Goal: Transaction & Acquisition: Purchase product/service

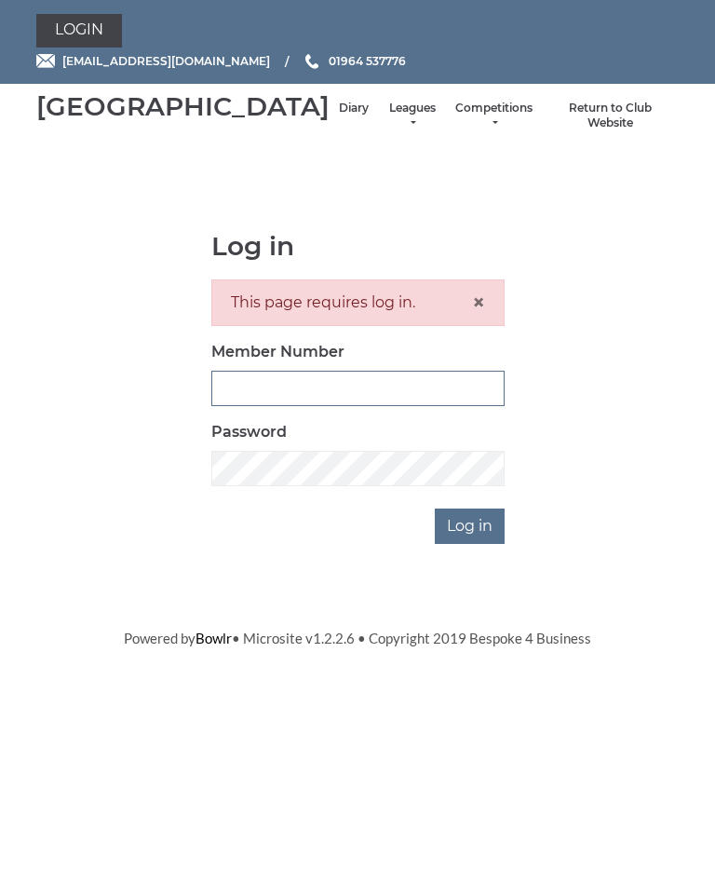
type input "1100"
click at [471, 544] on input "Log in" at bounding box center [470, 526] width 70 height 35
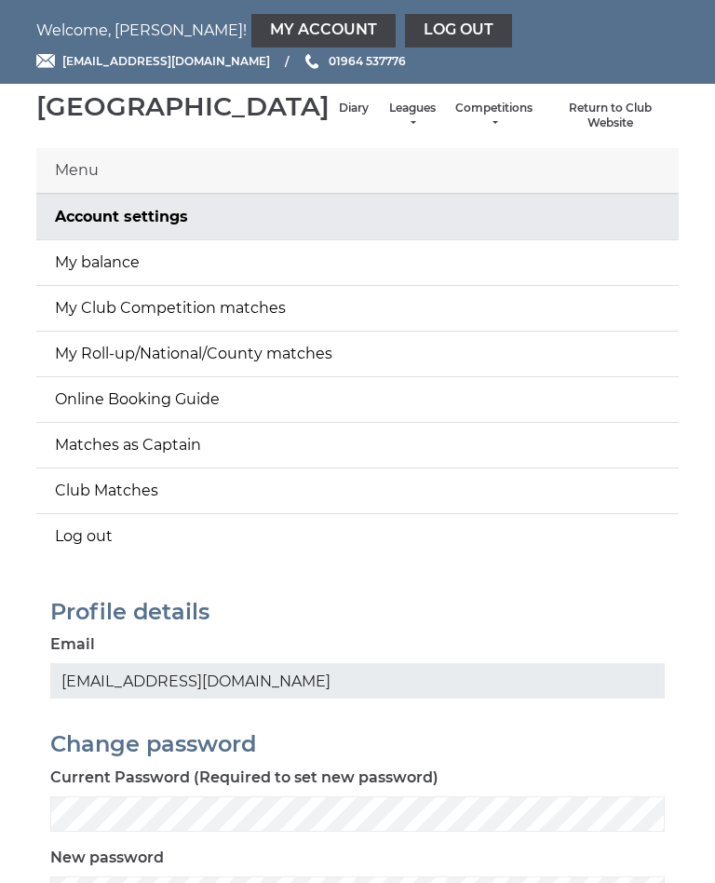
click at [378, 121] on li "Leagues Club leagues - Winter 2025-6 Club leagues - Summer 2025 Club leagues - …" at bounding box center [412, 115] width 68 height 49
click at [378, 120] on li "Leagues Club leagues - Winter 2025-6 Club leagues - Summer 2025 Club leagues - …" at bounding box center [412, 115] width 68 height 49
click at [387, 131] on link "Leagues" at bounding box center [411, 116] width 49 height 31
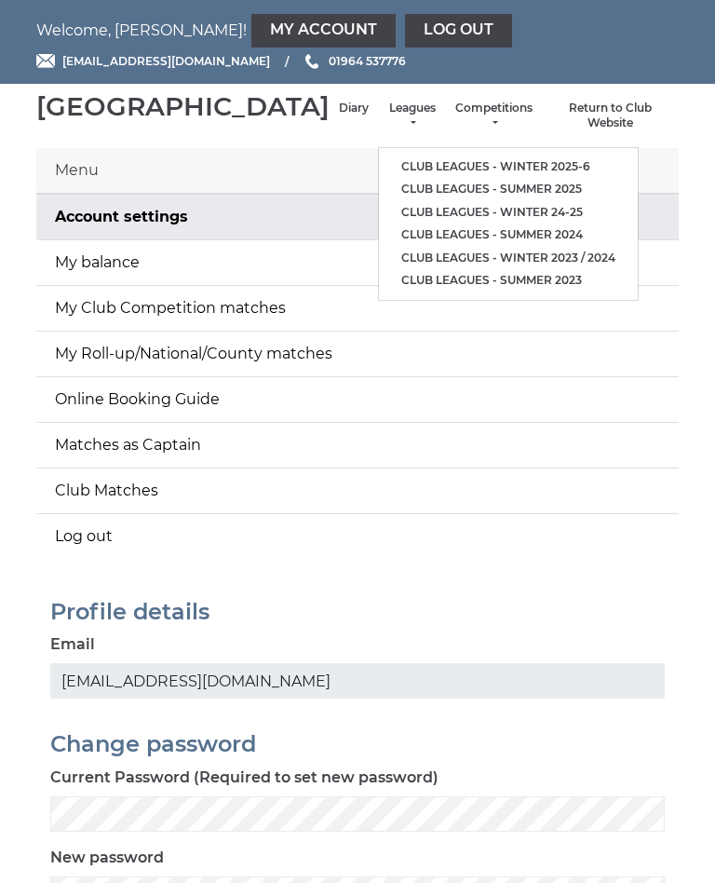
click at [492, 152] on ul "Club leagues - Winter 2025-6 Club leagues - Summer 2025 Club leagues - Winter 2…" at bounding box center [508, 224] width 261 height 154
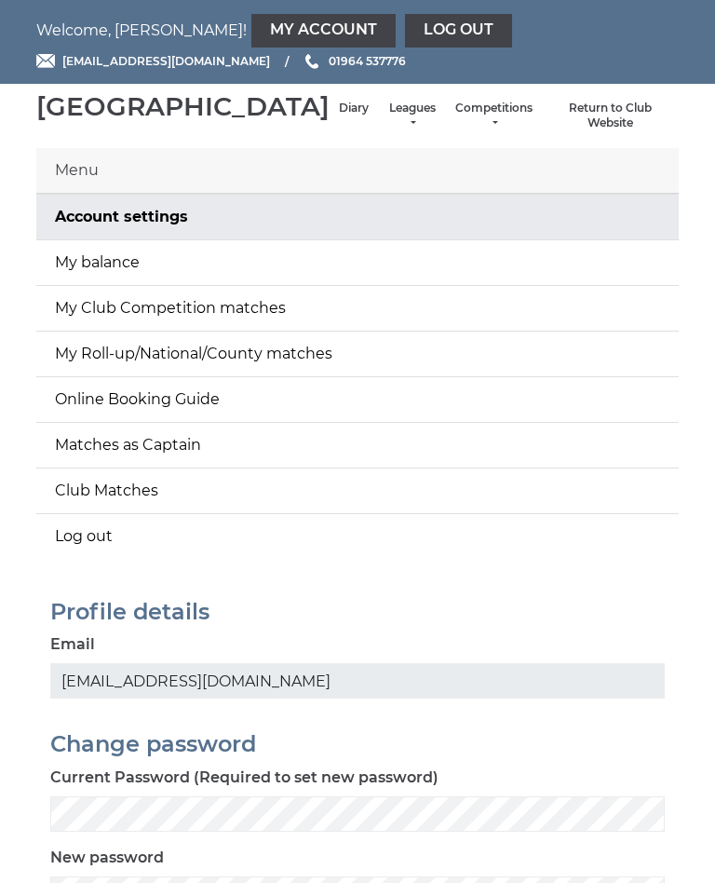
click at [378, 116] on li "Leagues Club leagues - Winter 2025-6 Club leagues - Summer 2025 Club leagues - …" at bounding box center [412, 115] width 68 height 49
click at [387, 125] on link "Leagues" at bounding box center [411, 116] width 49 height 31
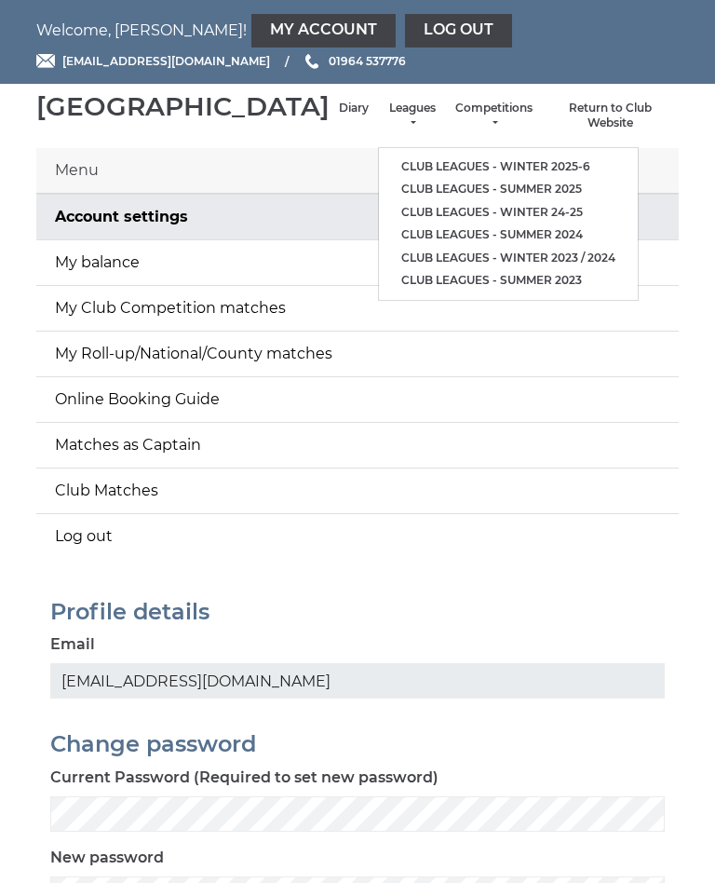
click at [453, 166] on link "Club leagues - Winter 2025-6" at bounding box center [508, 167] width 259 height 23
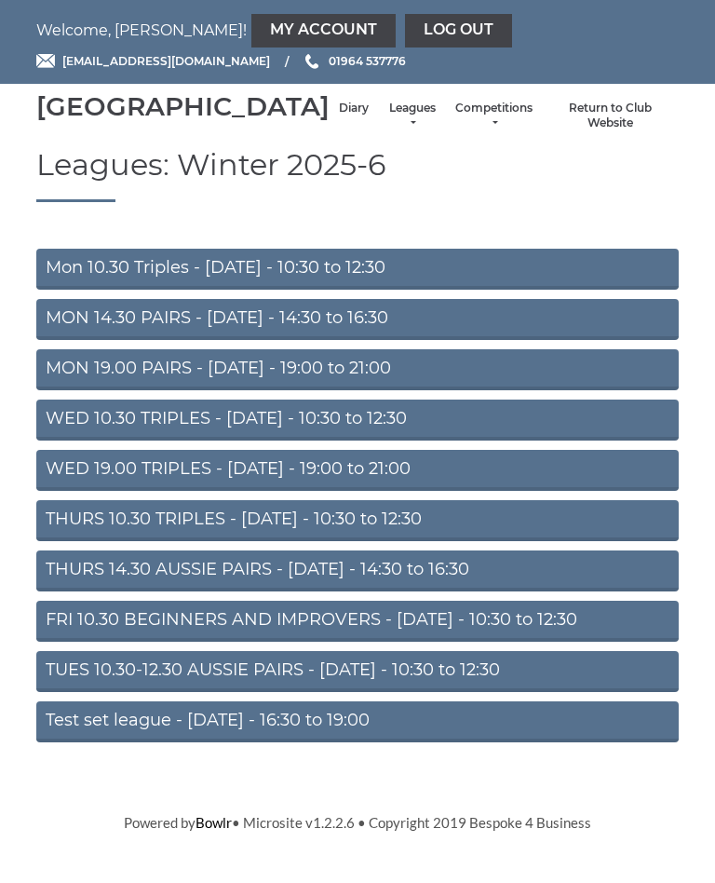
click at [532, 642] on link "FRI 10.30 BEGINNERS AND IMPROVERS - Friday - 10:30 to 12:30" at bounding box center [357, 621] width 643 height 41
click at [458, 641] on link "FRI 10.30 BEGINNERS AND IMPROVERS - Friday - 10:30 to 12:30" at bounding box center [357, 621] width 643 height 41
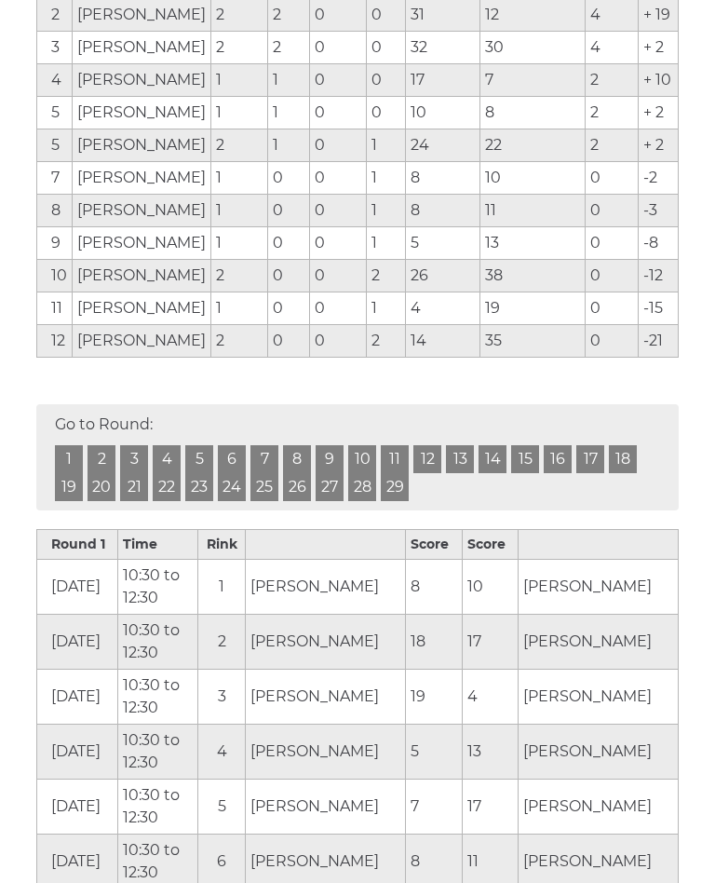
scroll to position [472, 0]
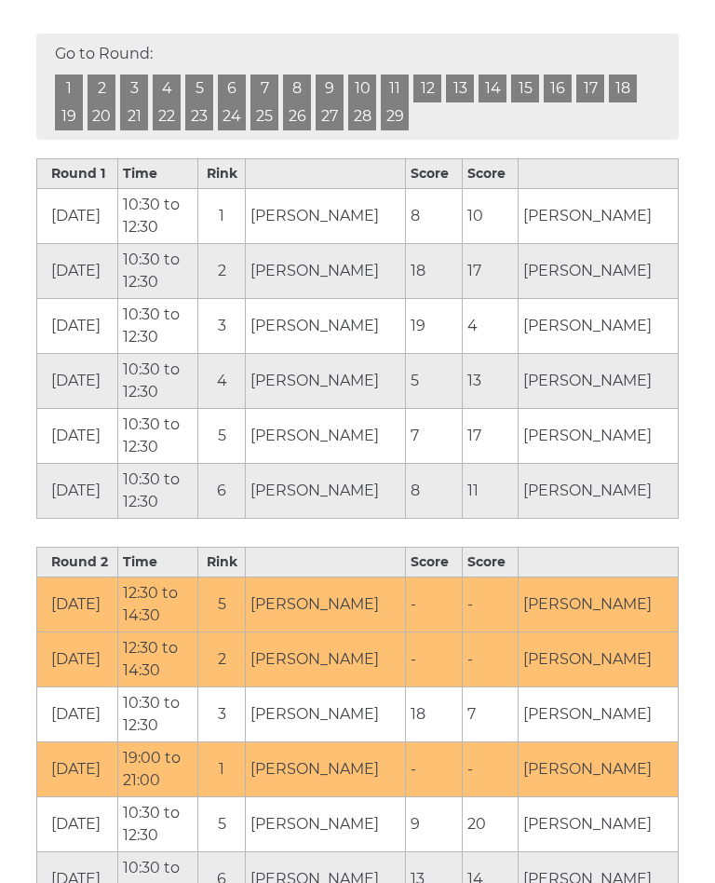
scroll to position [842, 0]
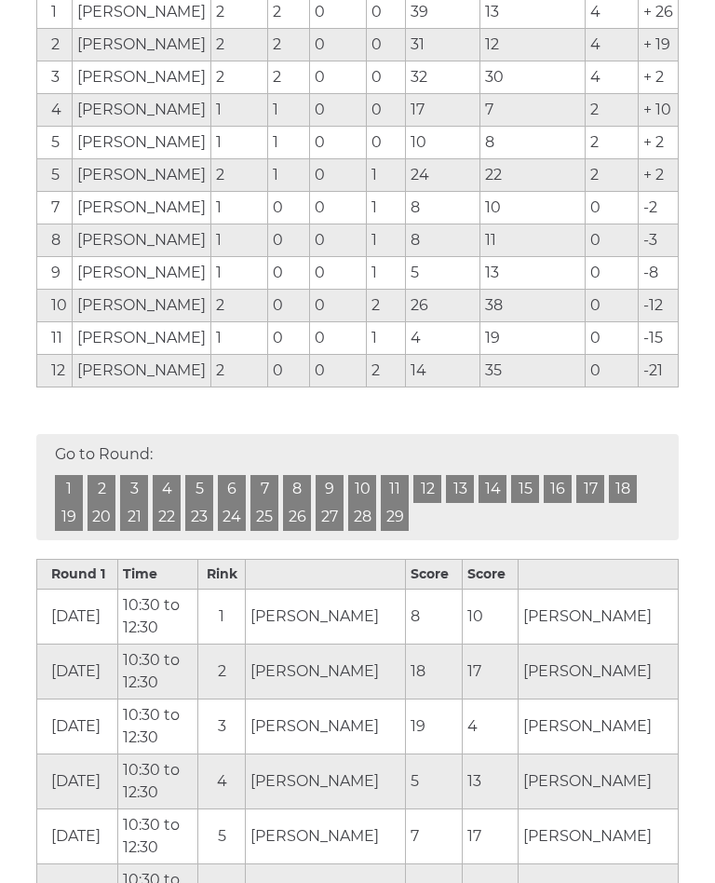
scroll to position [440, 0]
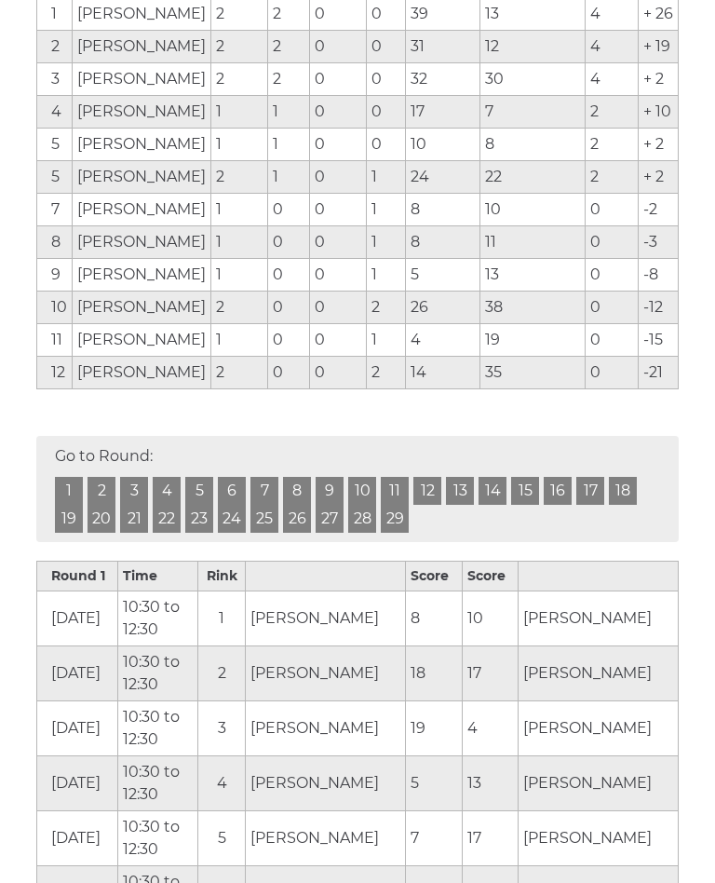
click at [107, 505] on link "2" at bounding box center [102, 491] width 28 height 28
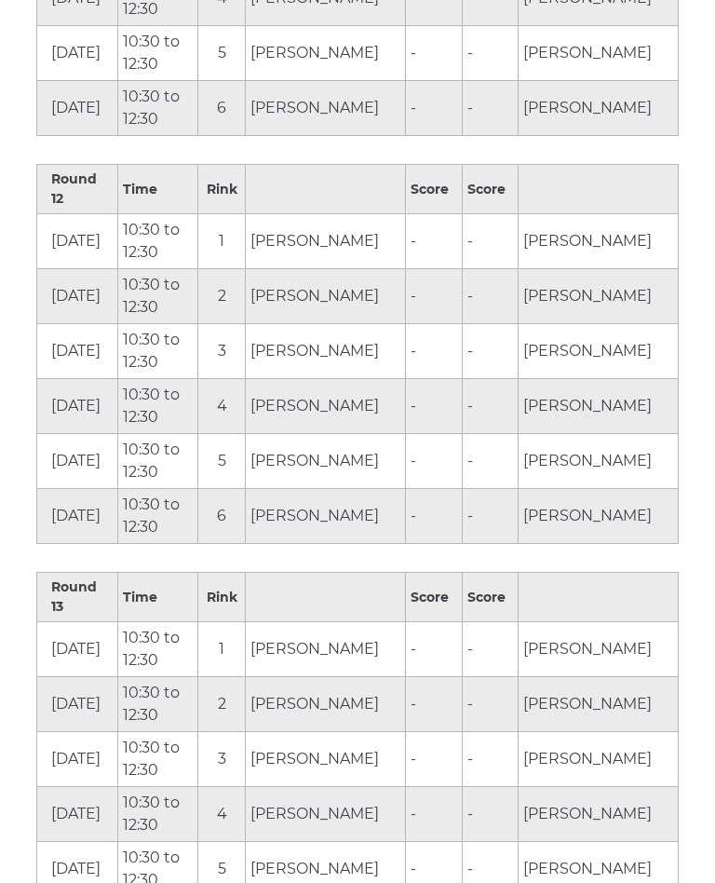
scroll to position [5121, 0]
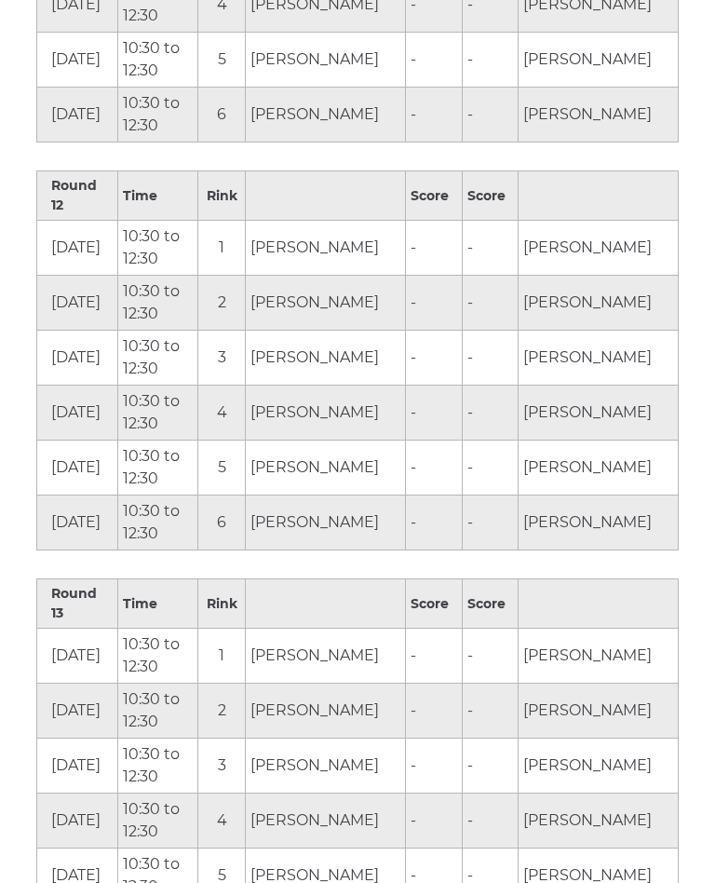
click at [453, 527] on td "-" at bounding box center [434, 523] width 56 height 55
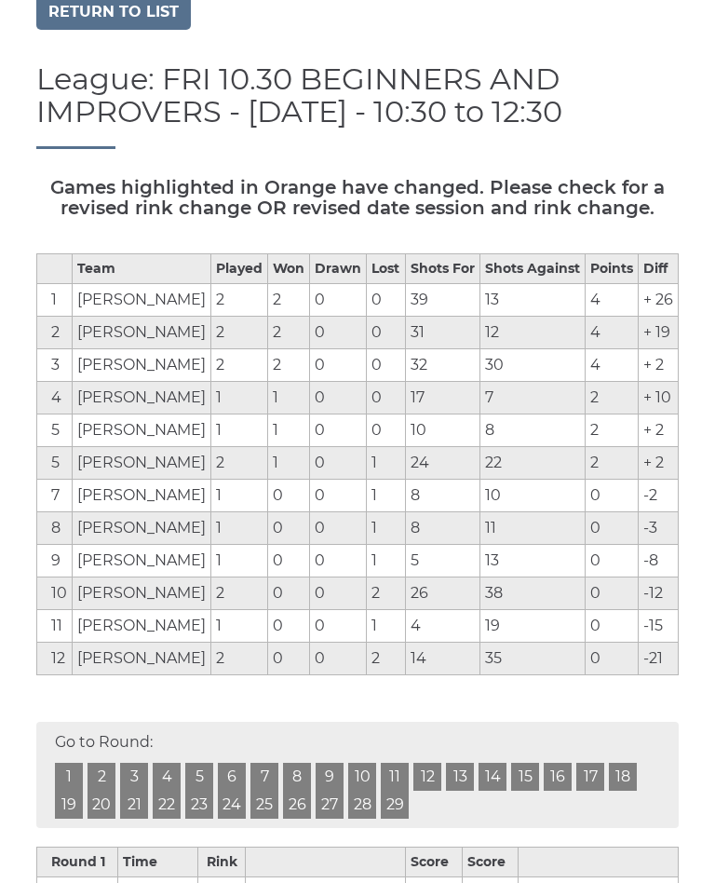
scroll to position [0, 0]
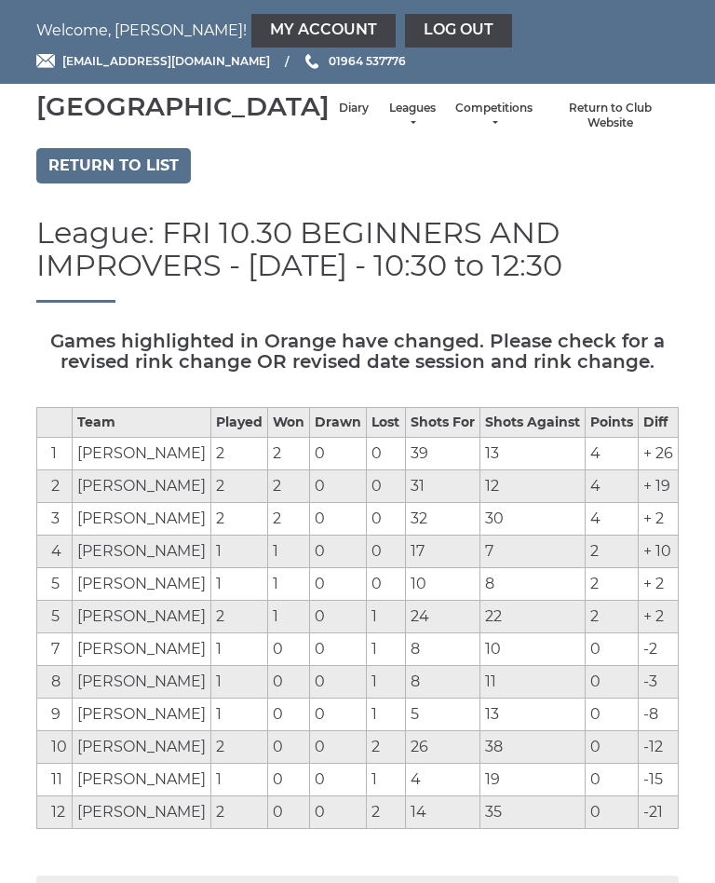
click at [251, 27] on link "My Account" at bounding box center [323, 31] width 144 height 34
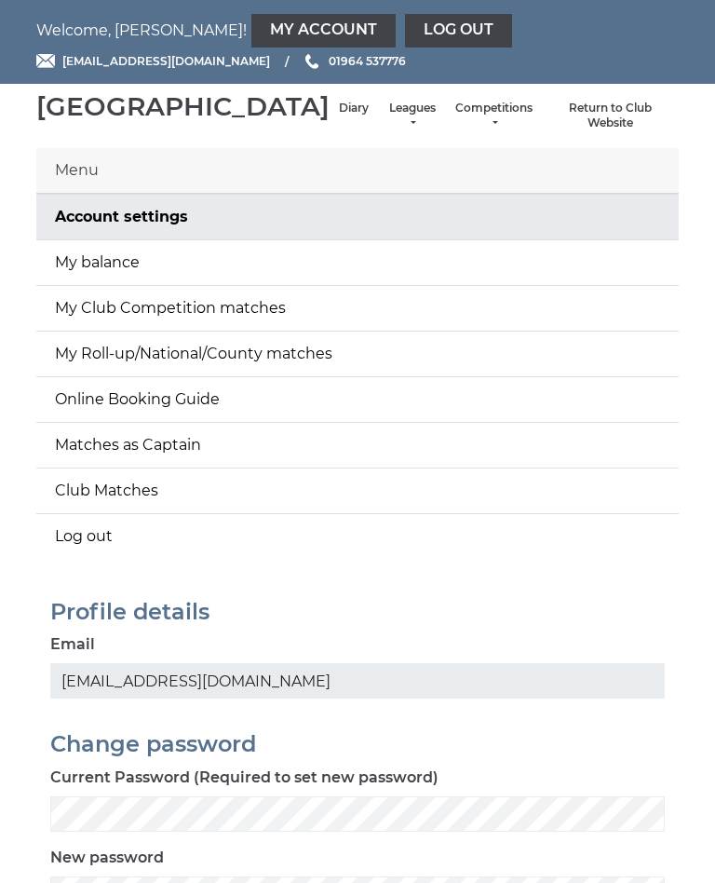
click at [119, 279] on link "My balance" at bounding box center [357, 262] width 643 height 45
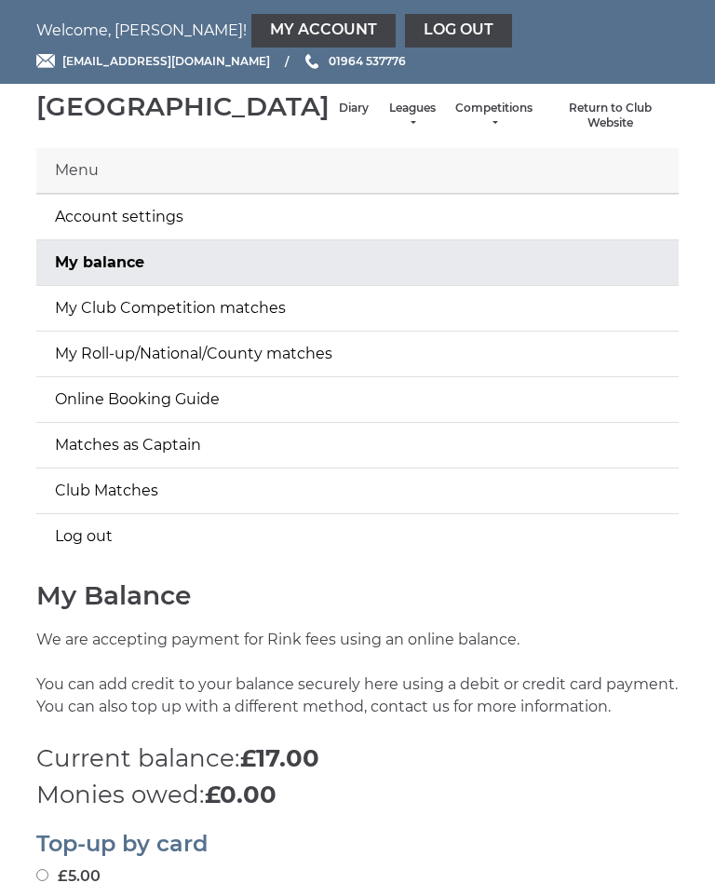
scroll to position [633, 0]
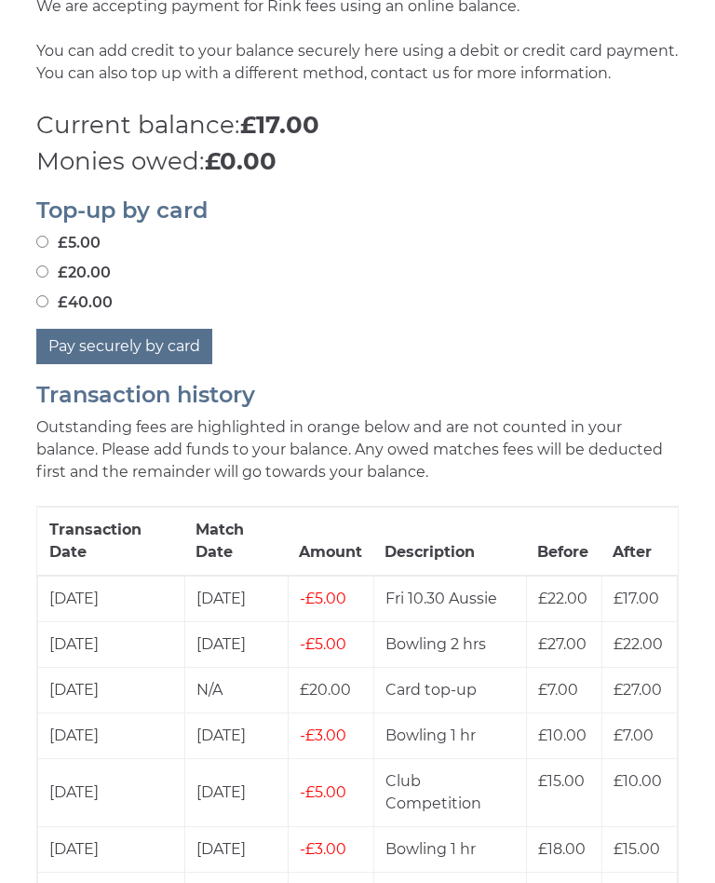
click at [554, 314] on div "£40.00" at bounding box center [357, 303] width 643 height 22
click at [57, 284] on label "£20.00" at bounding box center [73, 273] width 75 height 22
click at [48, 278] on input "£20.00" at bounding box center [42, 271] width 12 height 12
radio input "true"
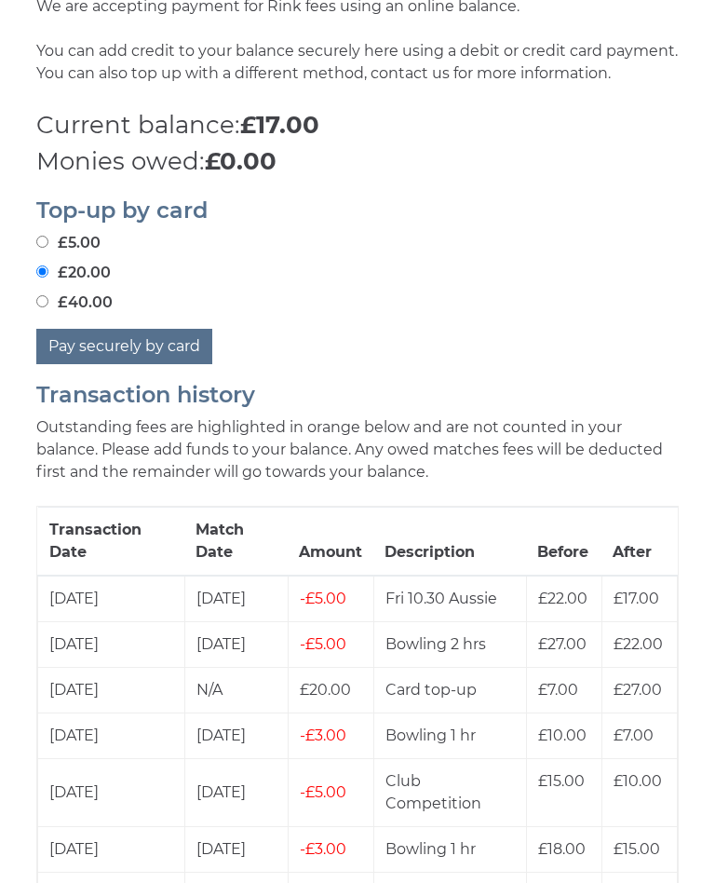
click at [160, 364] on button "Pay securely by card" at bounding box center [124, 346] width 176 height 35
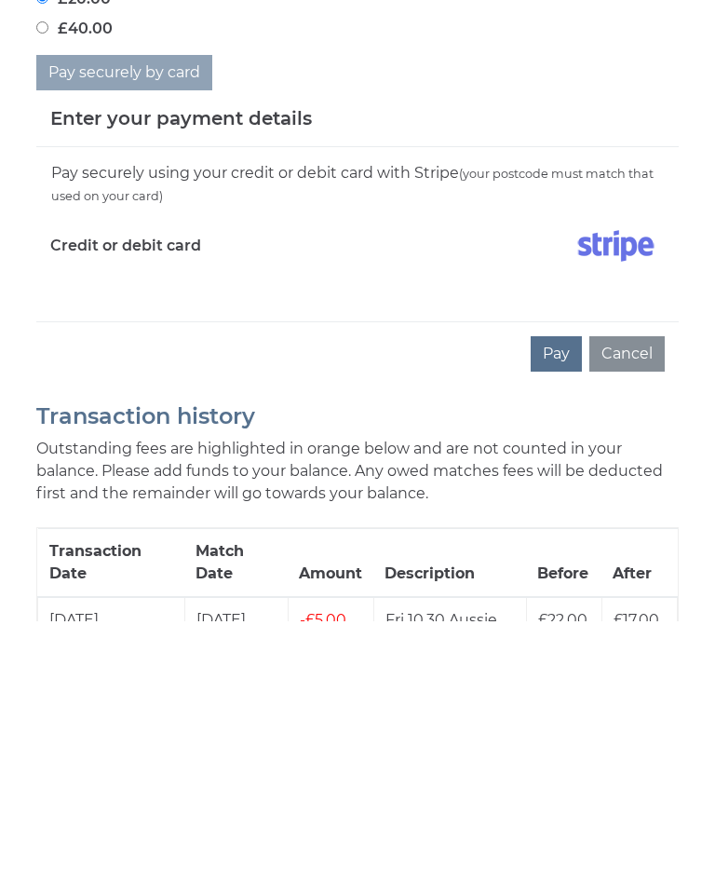
scroll to position [646, 0]
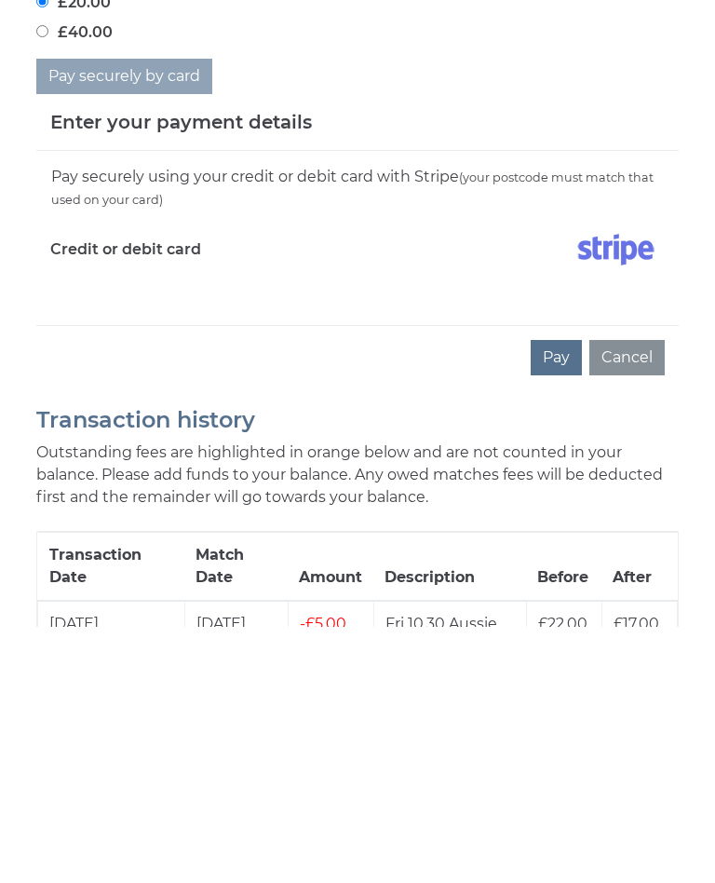
click at [569, 597] on button "Pay" at bounding box center [556, 614] width 51 height 35
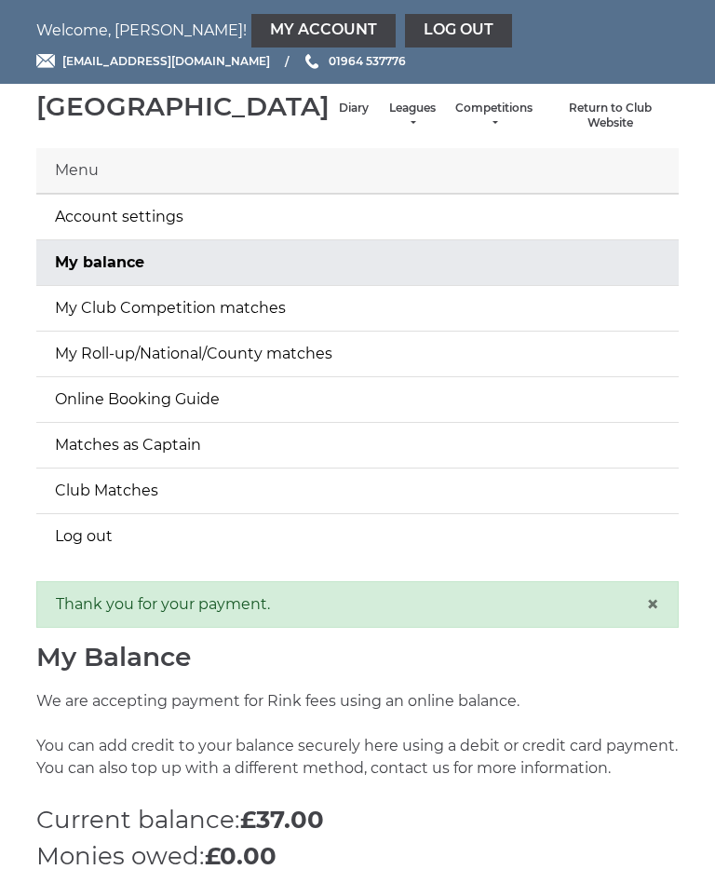
click at [116, 559] on link "Log out" at bounding box center [357, 536] width 643 height 45
